Goal: Navigation & Orientation: Find specific page/section

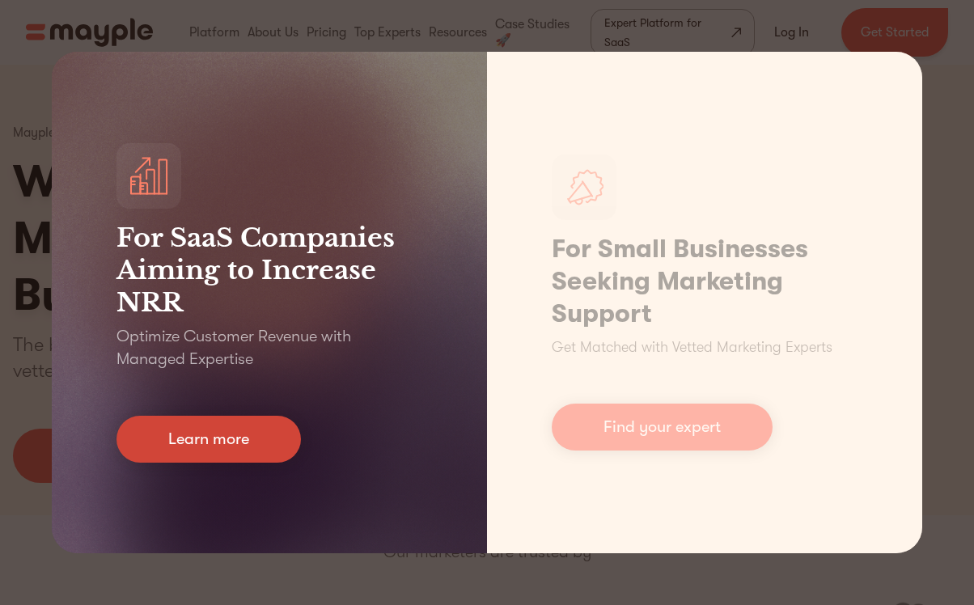
click at [273, 446] on link "Learn more" at bounding box center [208, 439] width 184 height 47
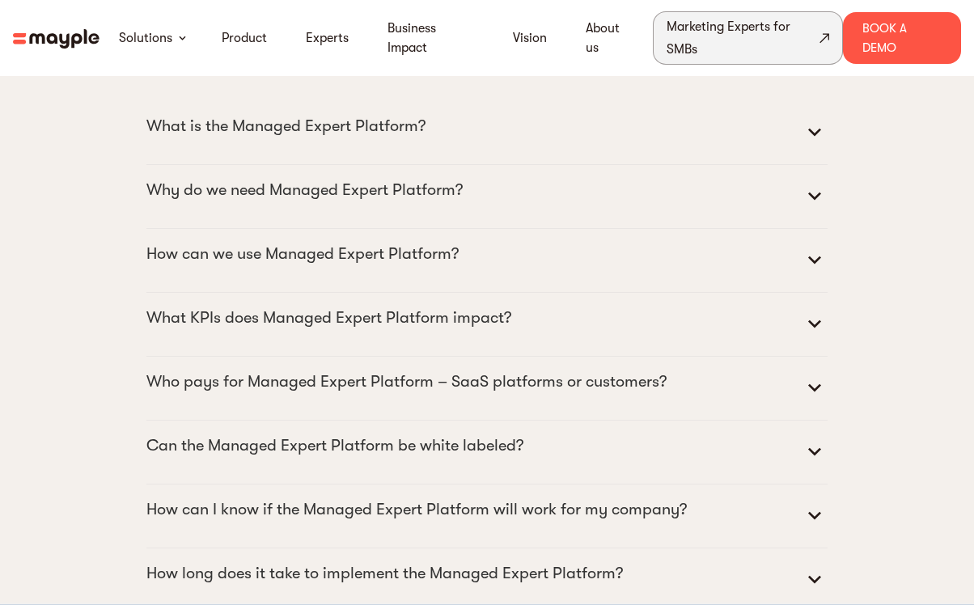
scroll to position [7072, 0]
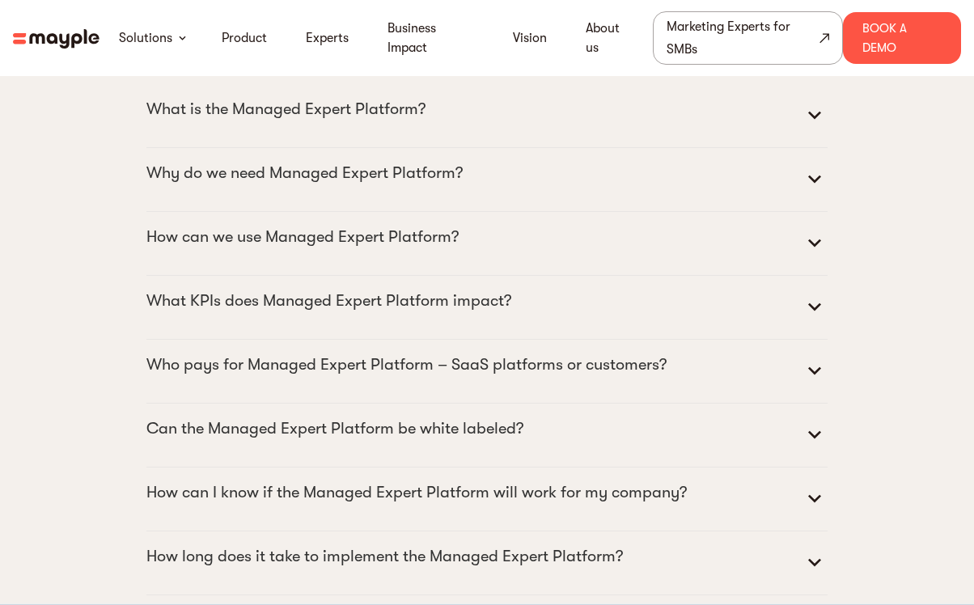
click at [320, 55] on div "Solutions Product Experts Business Impact Vision About us Marketing Experts for…" at bounding box center [471, 37] width 743 height 53
click at [323, 42] on link "Experts" at bounding box center [327, 37] width 43 height 19
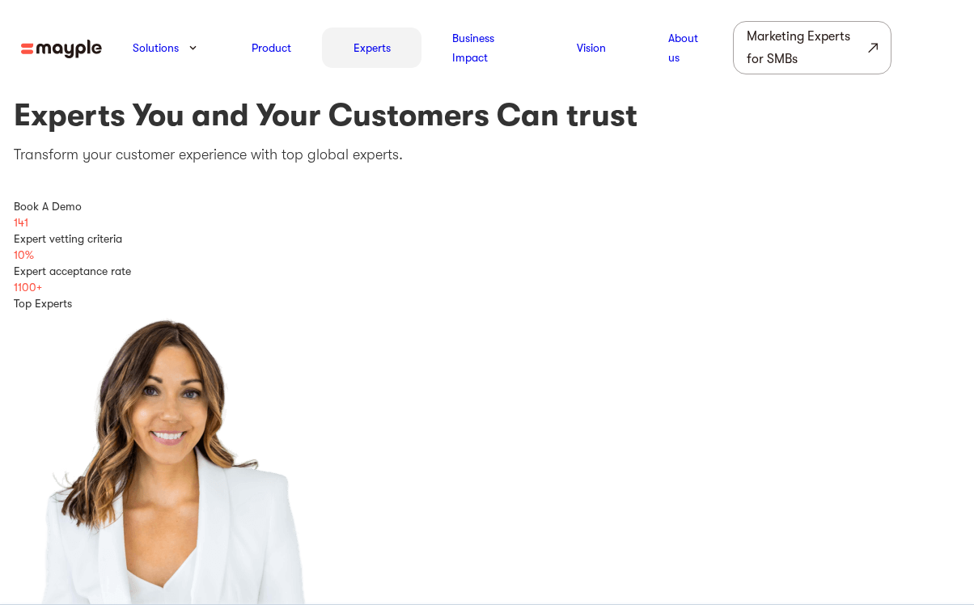
click at [372, 47] on link "Experts" at bounding box center [372, 47] width 37 height 19
